Goal: Transaction & Acquisition: Purchase product/service

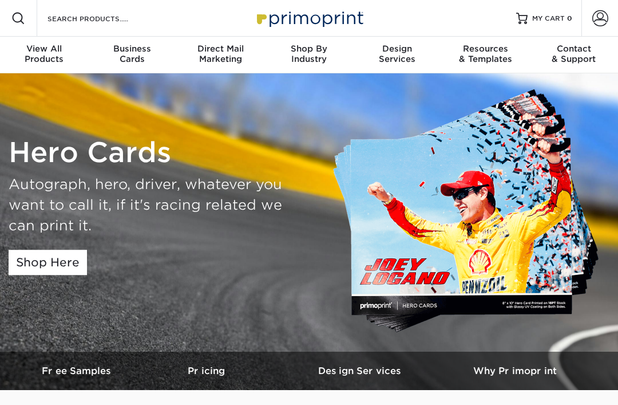
click at [33, 266] on link "Shop Here" at bounding box center [48, 262] width 78 height 25
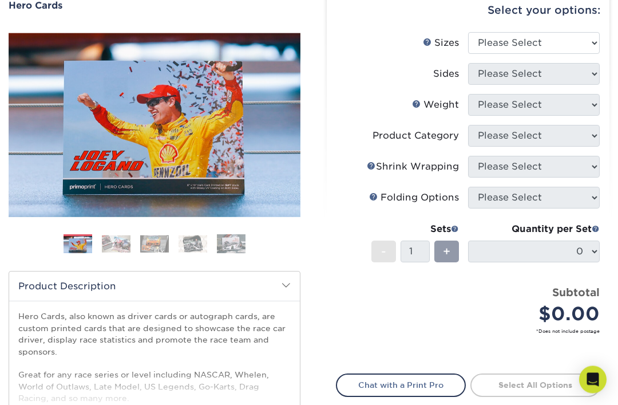
scroll to position [111, 0]
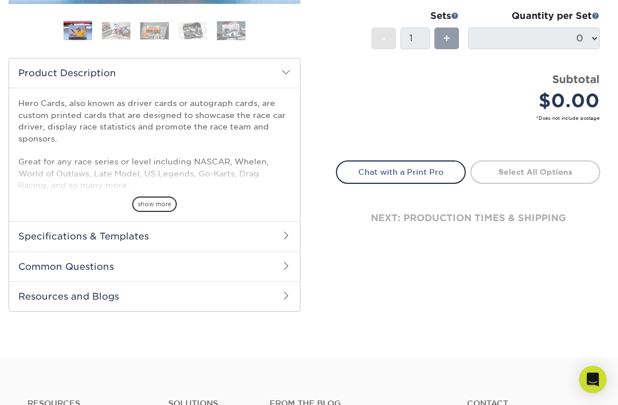
click at [25, 225] on h2 "Specifications & Templates" at bounding box center [154, 237] width 291 height 30
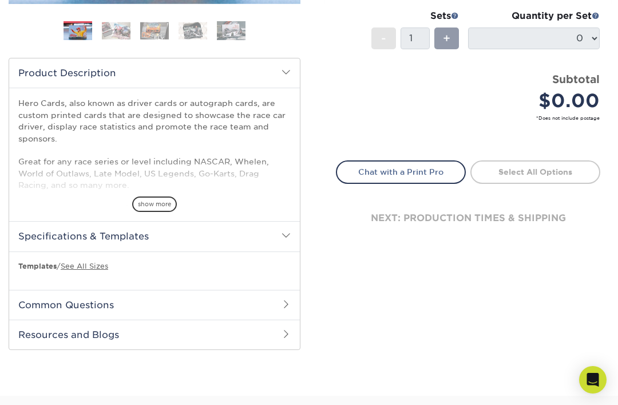
click at [31, 235] on h2 "Specifications & Templates" at bounding box center [154, 236] width 291 height 30
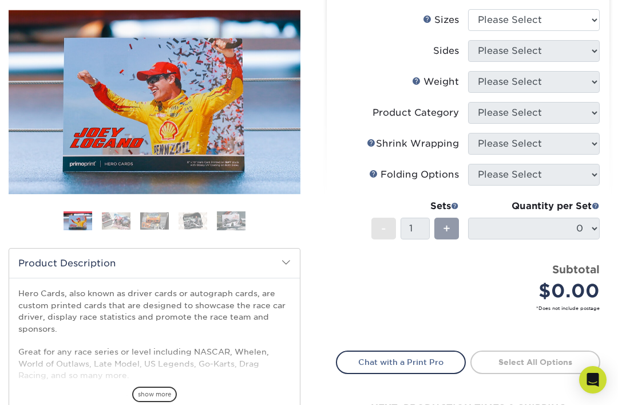
scroll to position [132, 0]
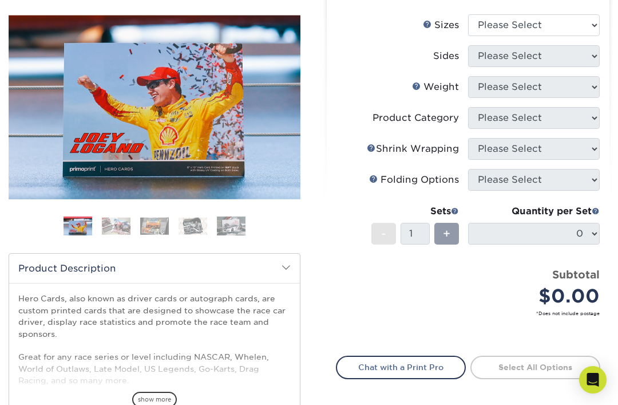
click at [111, 227] on img at bounding box center [116, 226] width 29 height 18
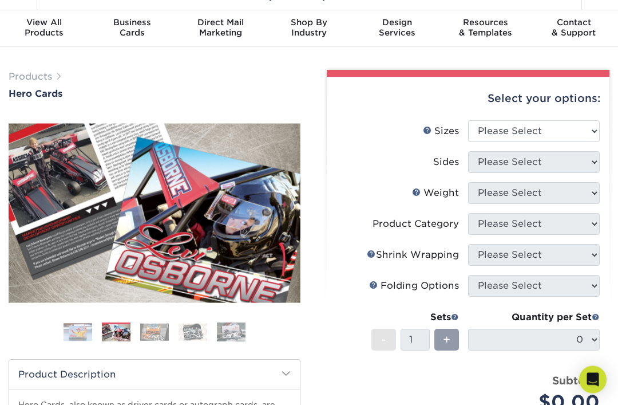
scroll to position [0, 0]
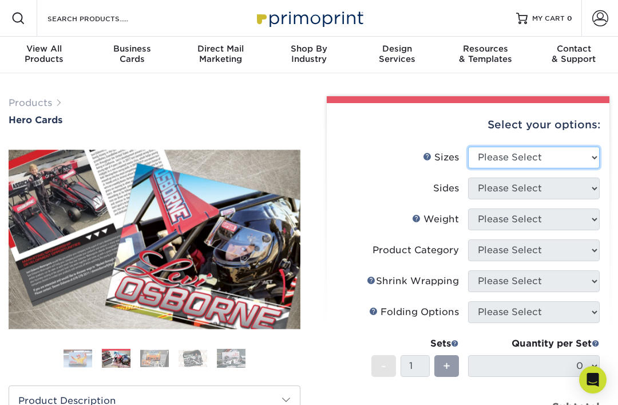
click at [592, 159] on select "Please Select 1.5" x 7" 4" x 6" 5" x 7" 6" x 8" 6" x 8.5" 6" x 9" 7" x 8.5" 7.5…" at bounding box center [534, 158] width 132 height 22
select select "6.00x8.00"
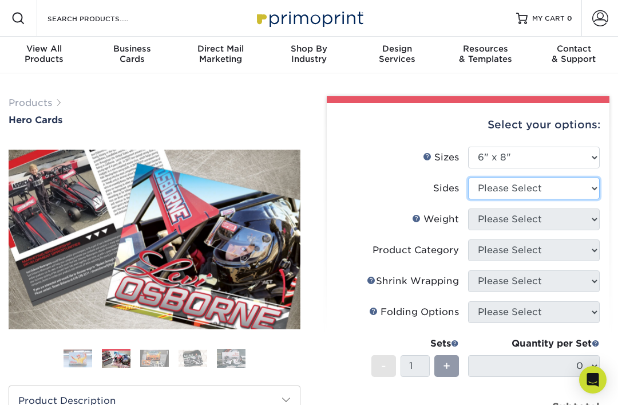
click at [580, 191] on select "Please Select Print Both Sides Print Front Only" at bounding box center [534, 189] width 132 height 22
select select "13abbda7-1d64-4f25-8bb2-c179b224825d"
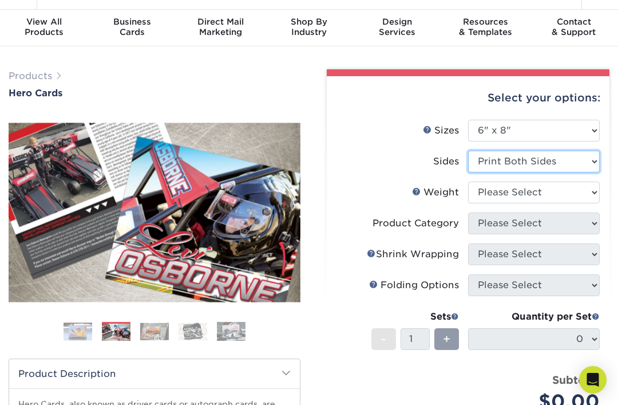
scroll to position [29, 0]
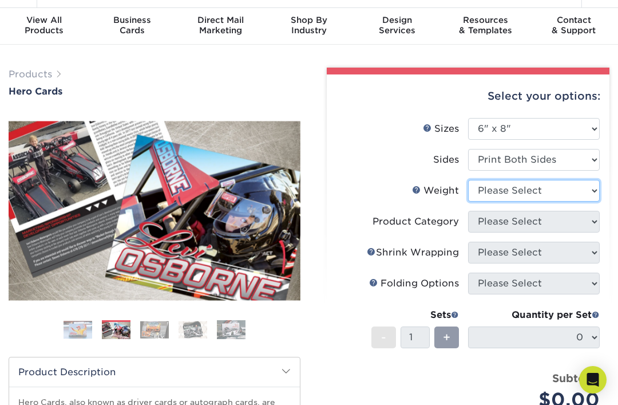
click at [565, 187] on select "Please Select 14PT 16PT" at bounding box center [534, 191] width 132 height 22
select select "14PT"
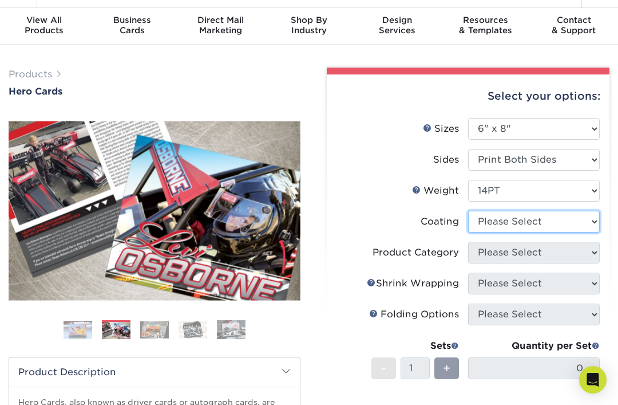
click at [571, 228] on select at bounding box center [534, 222] width 132 height 22
select select "121bb7b5-3b4d-429f-bd8d-bbf80e953313"
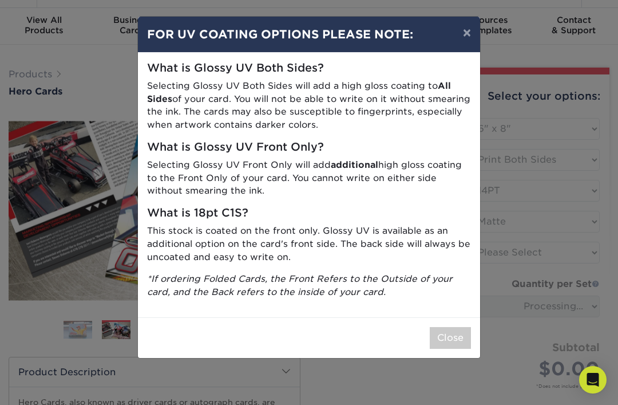
click at [471, 37] on button "×" at bounding box center [467, 33] width 26 height 32
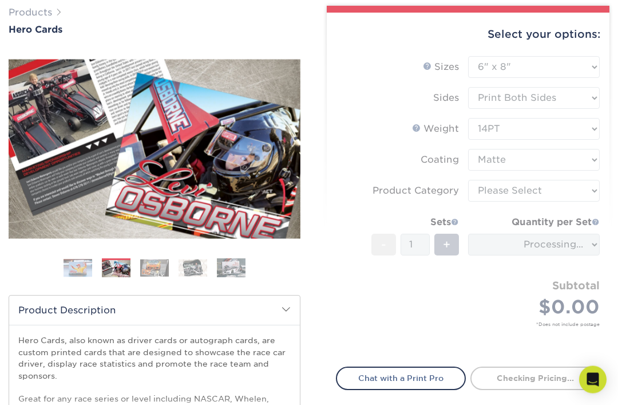
scroll to position [93, 0]
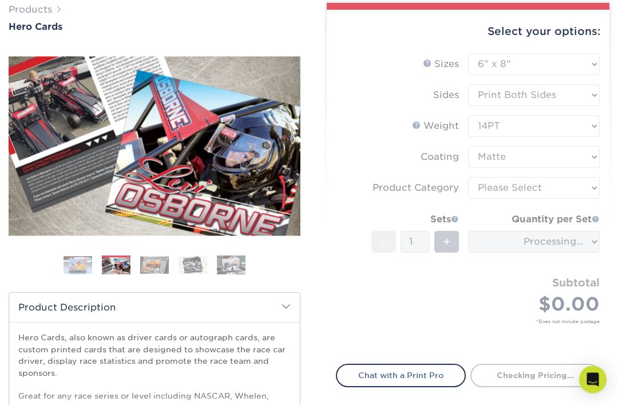
click at [590, 180] on form "Sizes Help Sizes Please Select 1.5" x 7" 4" x 6" 5" x 7" 6" x 8" 6" x 8.5" 6" x…" at bounding box center [468, 202] width 265 height 297
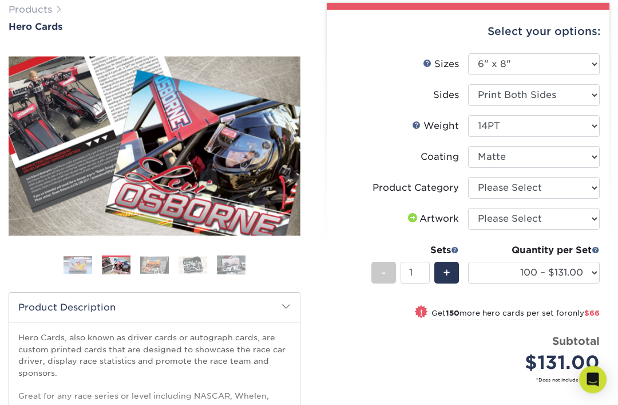
scroll to position [93, 0]
click at [592, 146] on select at bounding box center [534, 157] width 132 height 22
click at [597, 216] on select "Please Select I will upload files I need a design - $150" at bounding box center [534, 219] width 132 height 22
select select "upload"
click at [581, 187] on select "Please Select Postcards" at bounding box center [534, 188] width 132 height 22
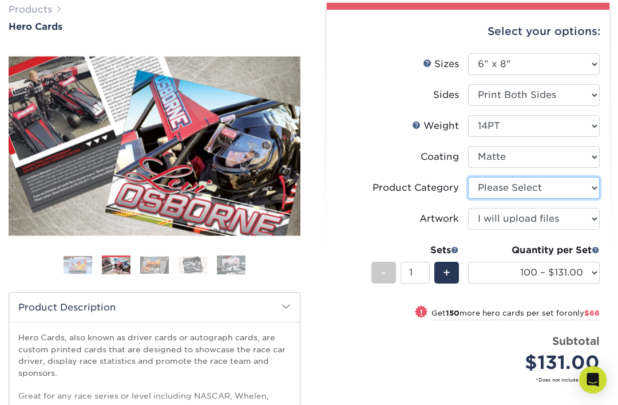
select select "9b7272e0-d6c8-4c3c-8e97-d3a1bcdab858"
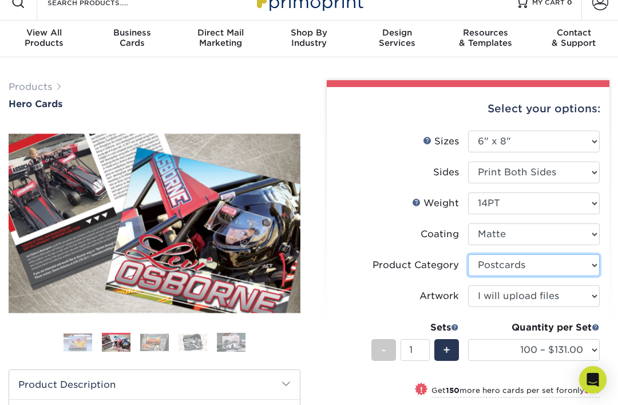
scroll to position [0, 0]
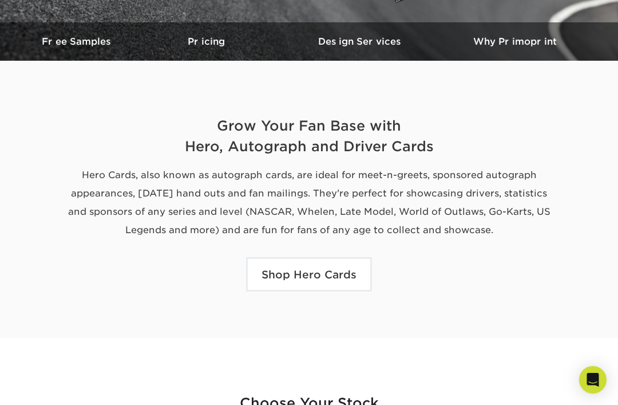
scroll to position [330, 0]
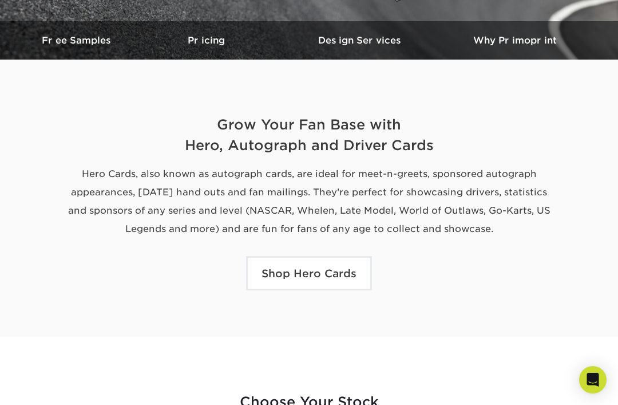
click at [350, 262] on link "Shop Hero Cards" at bounding box center [309, 273] width 126 height 34
